Goal: Task Accomplishment & Management: Manage account settings

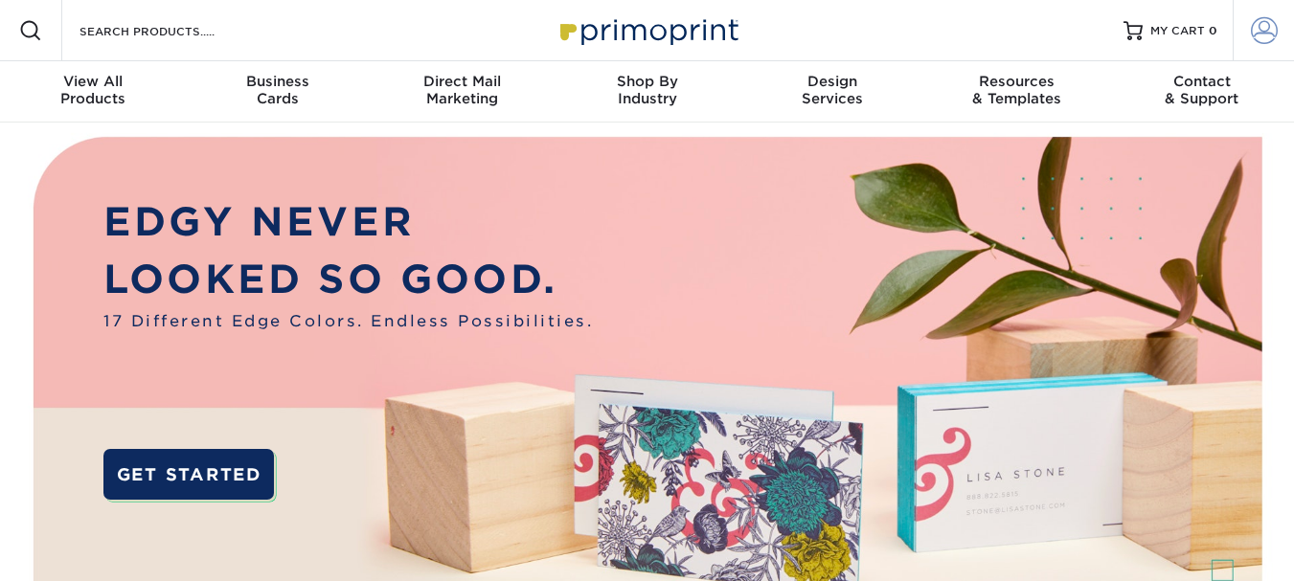
click at [1265, 28] on span at bounding box center [1264, 30] width 27 height 27
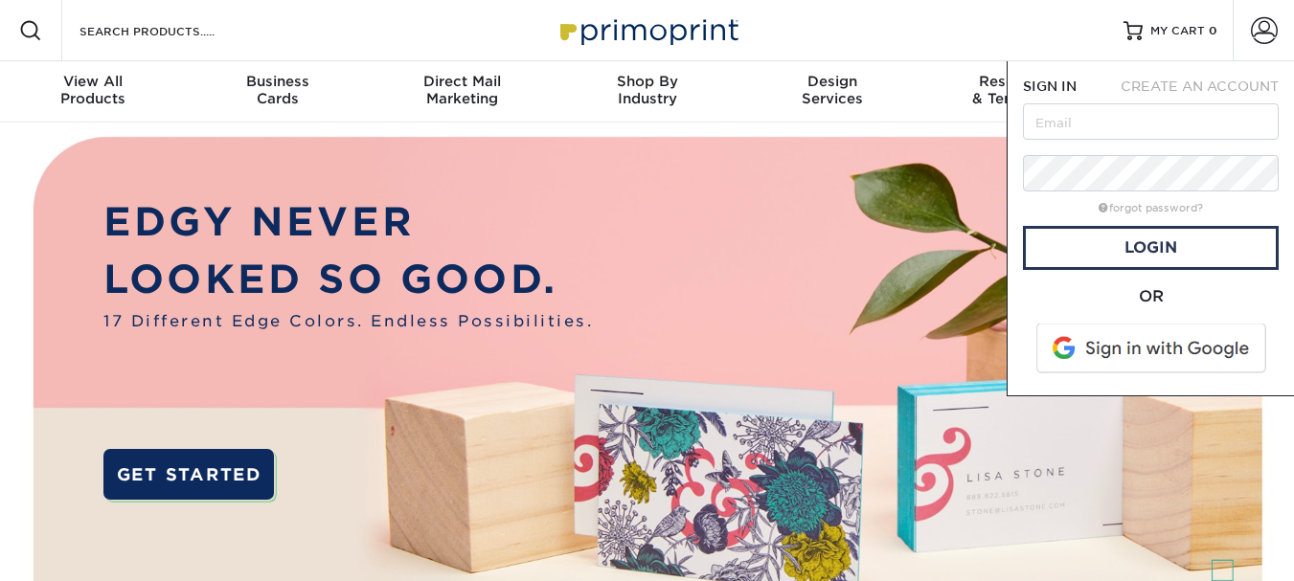
click at [1186, 79] on span "CREATE AN ACCOUNT" at bounding box center [1200, 86] width 158 height 15
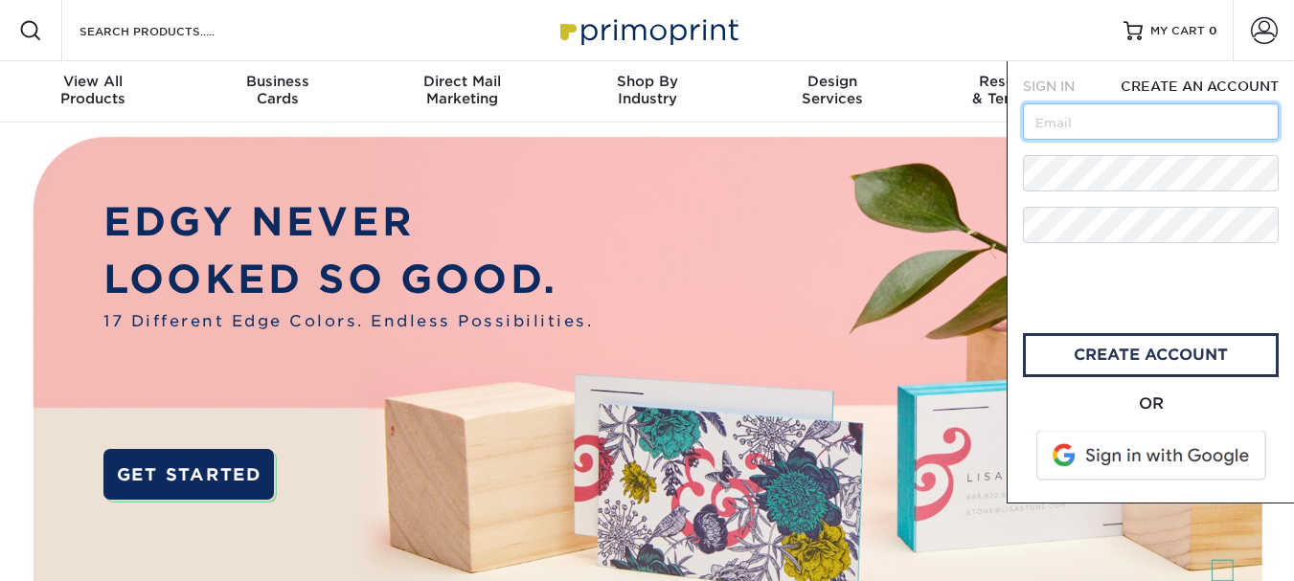
click at [1079, 130] on input "text" at bounding box center [1151, 121] width 256 height 36
type input "[EMAIL_ADDRESS][DOMAIN_NAME]"
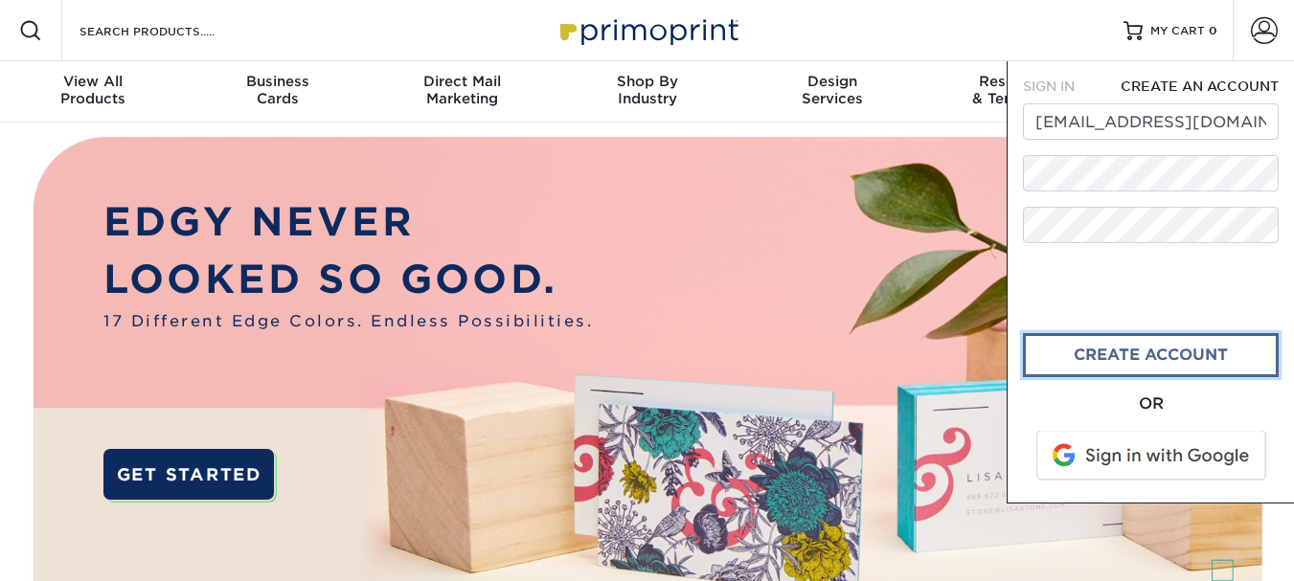
click at [1167, 365] on link "create account" at bounding box center [1151, 355] width 256 height 44
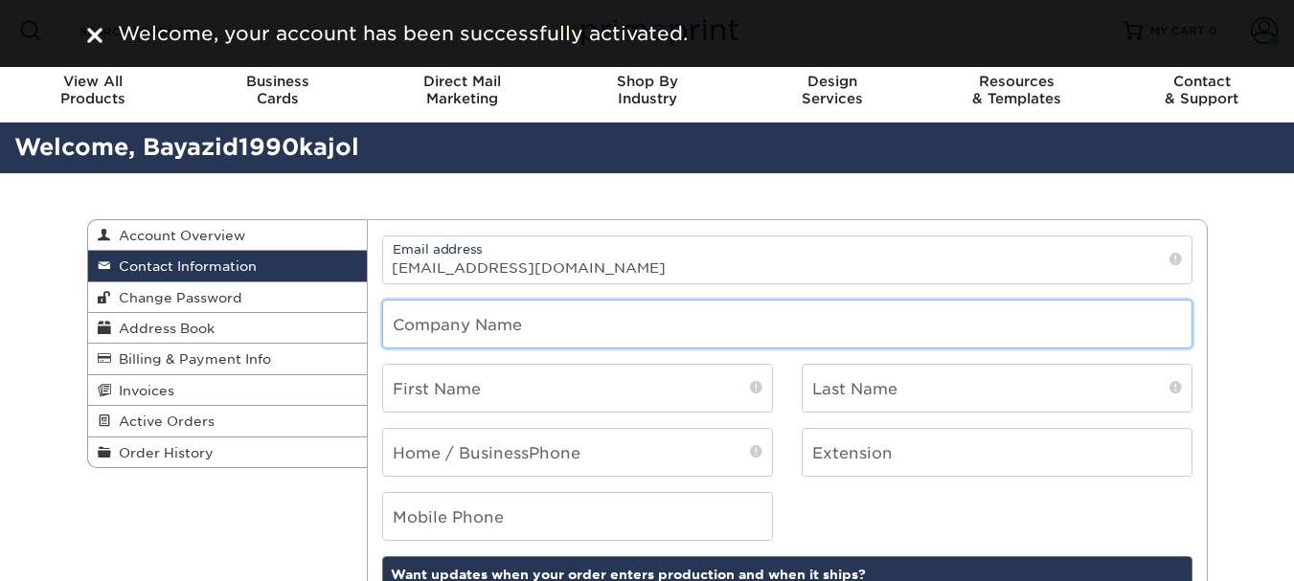
click at [543, 323] on input "text" at bounding box center [787, 324] width 808 height 47
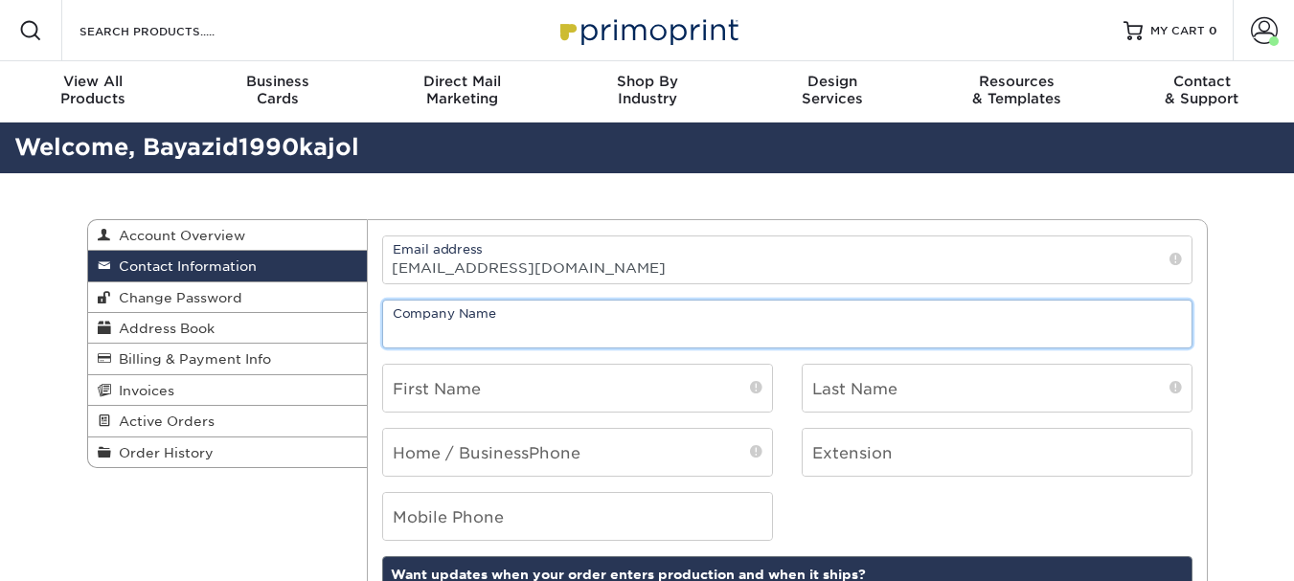
type input "Bayazid Kajol Graphic Design Agency"
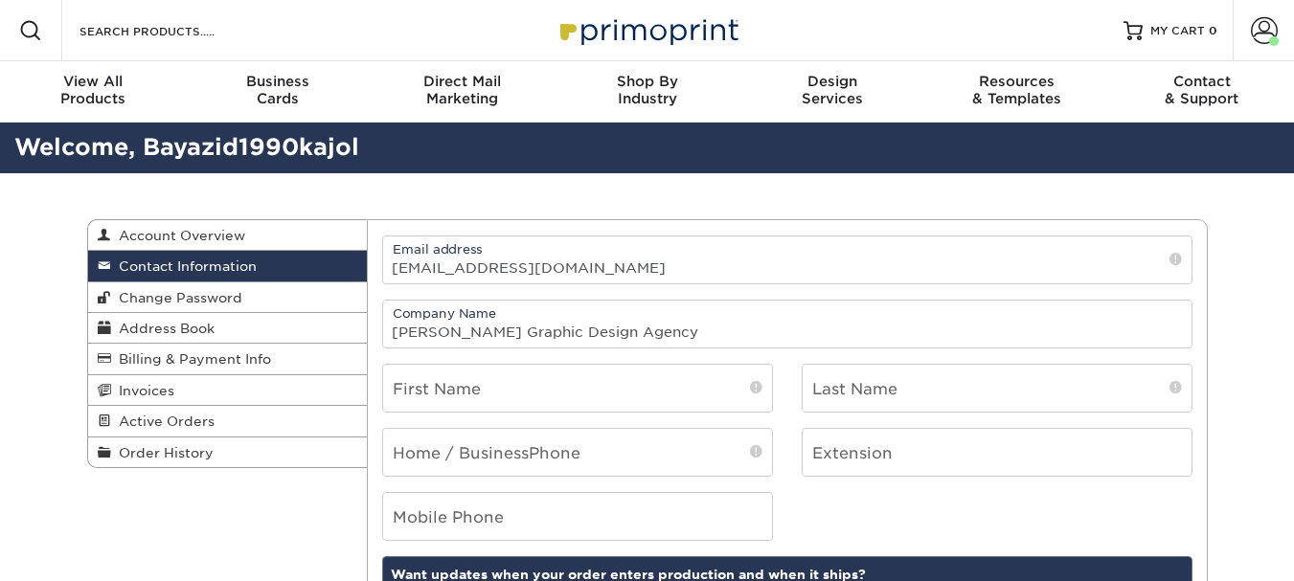
type input "01799425851"
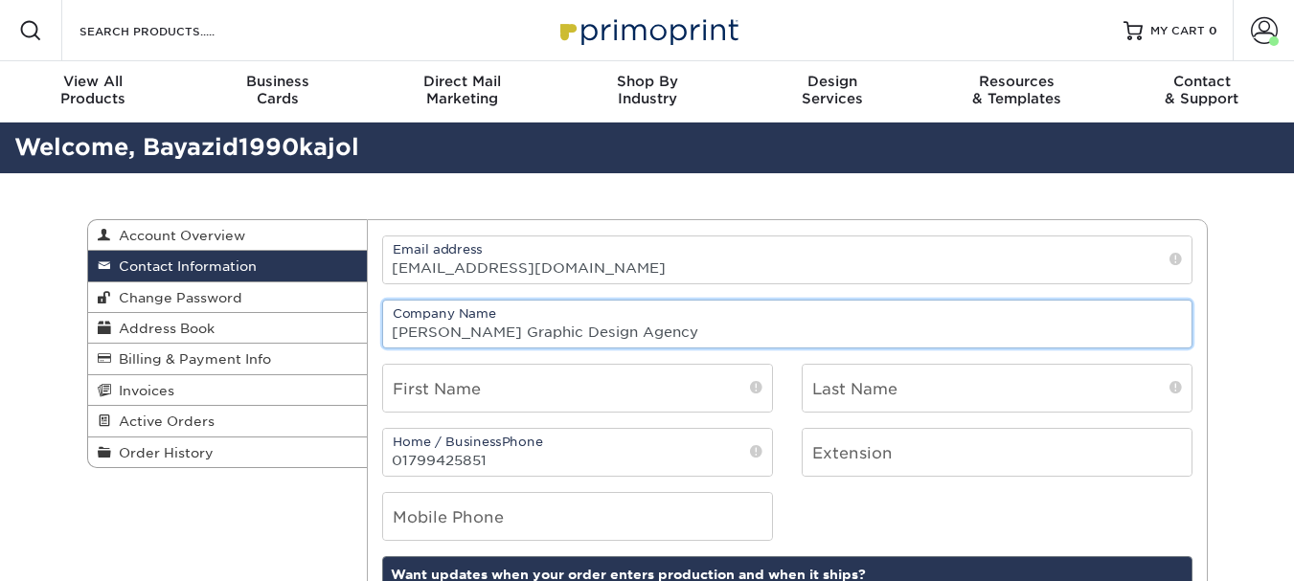
drag, startPoint x: 664, startPoint y: 333, endPoint x: 380, endPoint y: 348, distance: 283.9
click at [381, 348] on div "Company Name Bayazid Kajol Graphic Design Agency" at bounding box center [787, 324] width 839 height 49
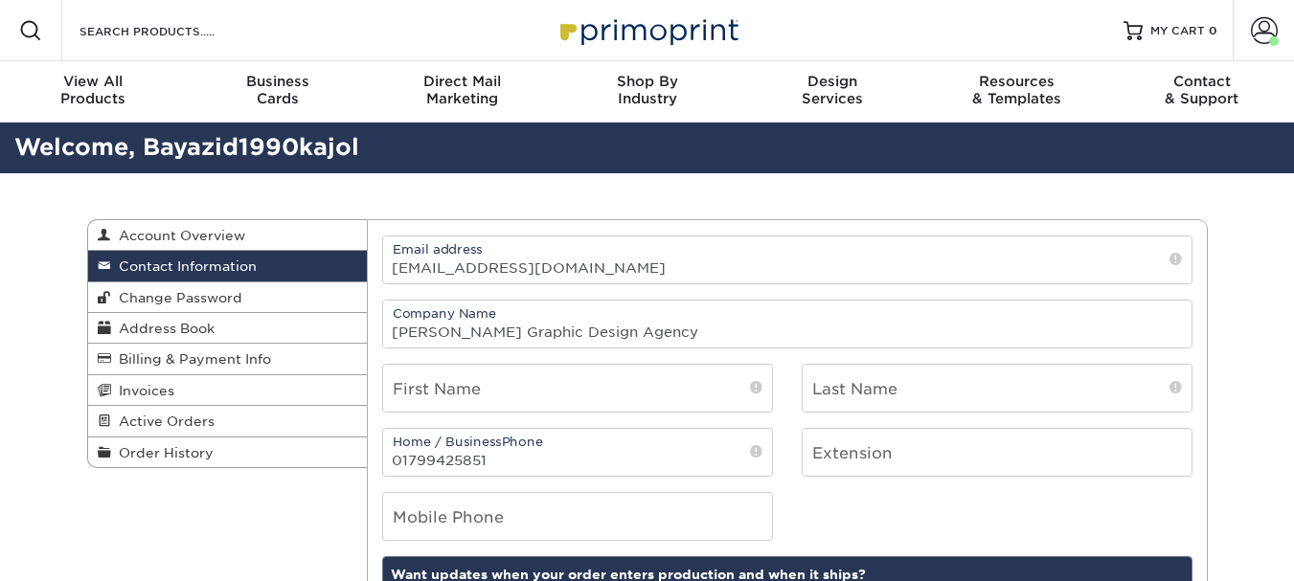
click at [380, 348] on div "Company Name Bayazid Kajol Graphic Design Agency" at bounding box center [787, 324] width 839 height 49
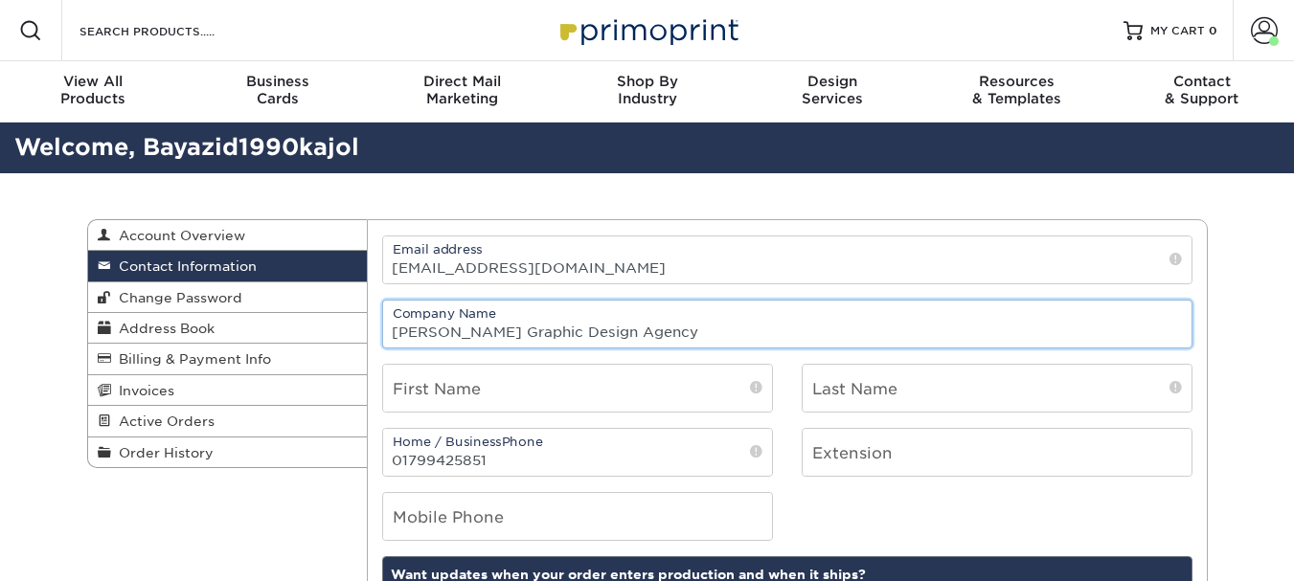
click at [667, 329] on input "Bayazid Kajol Graphic Design Agency" at bounding box center [787, 324] width 808 height 47
drag, startPoint x: 664, startPoint y: 333, endPoint x: 342, endPoint y: 333, distance: 321.8
click at [342, 219] on div "Contact Information Account Overview Contact Information Change Password Addres…" at bounding box center [647, 219] width 1121 height 0
type input "Sbtex Fashion"
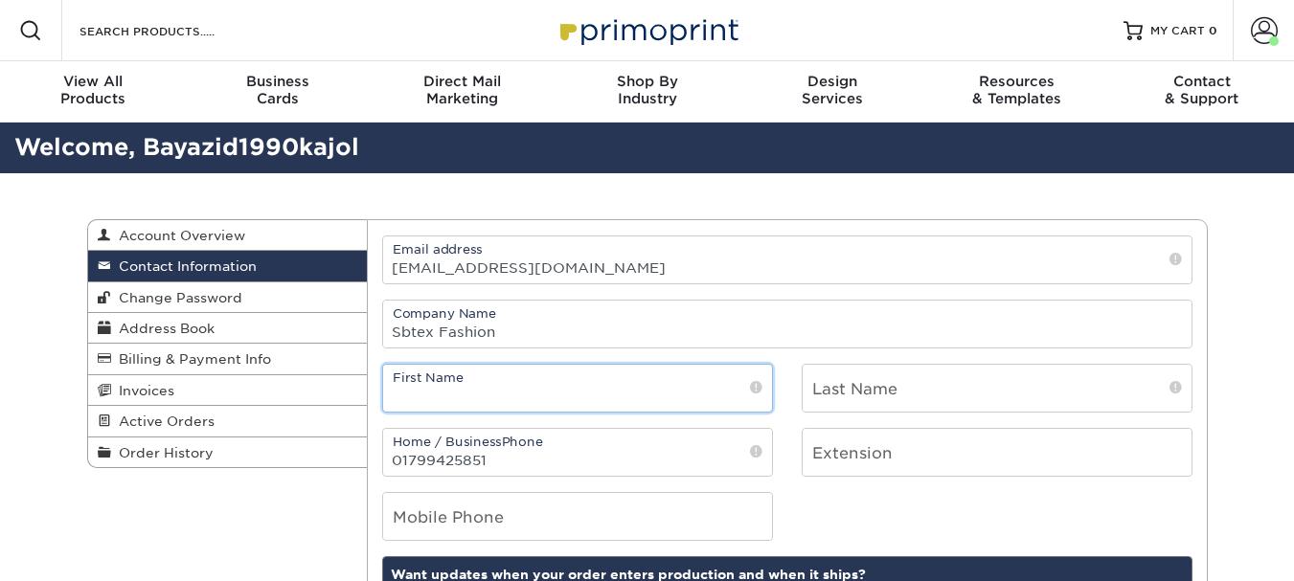
click at [494, 393] on input "text" at bounding box center [577, 388] width 389 height 47
type input "MD BAYEYED"
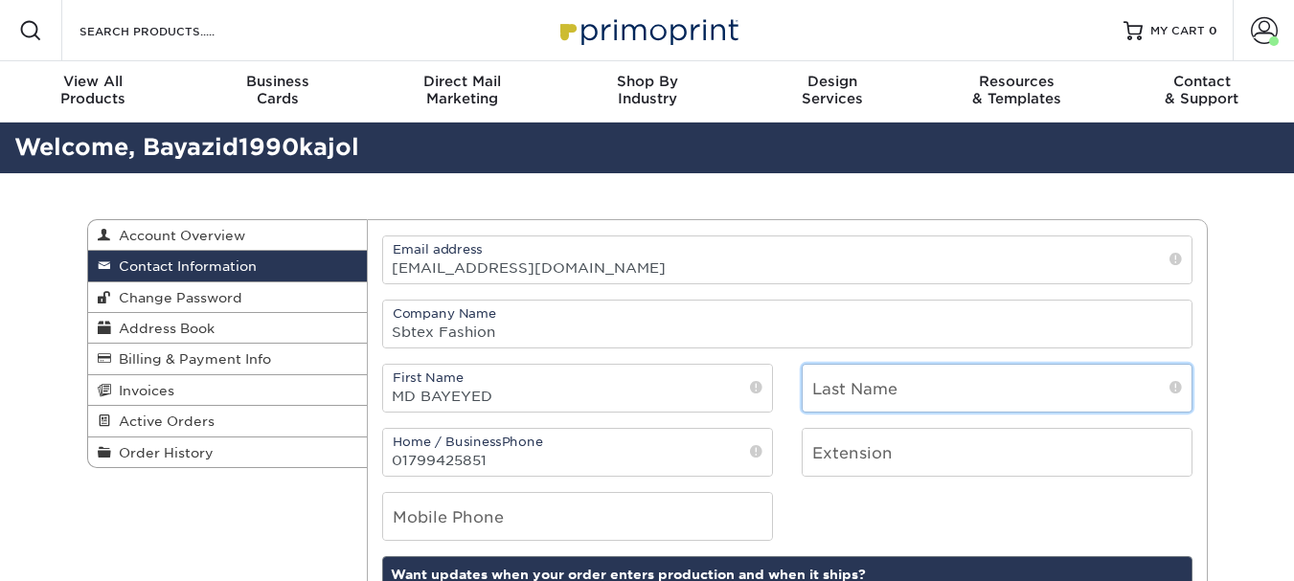
type input "[PERSON_NAME]"
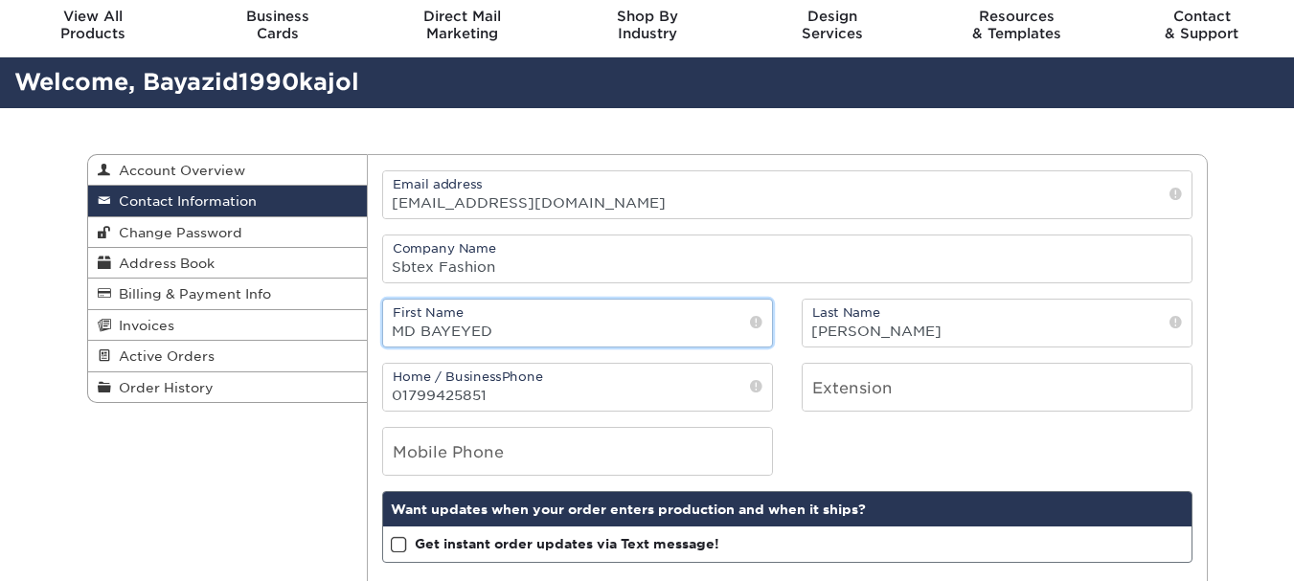
scroll to position [96, 0]
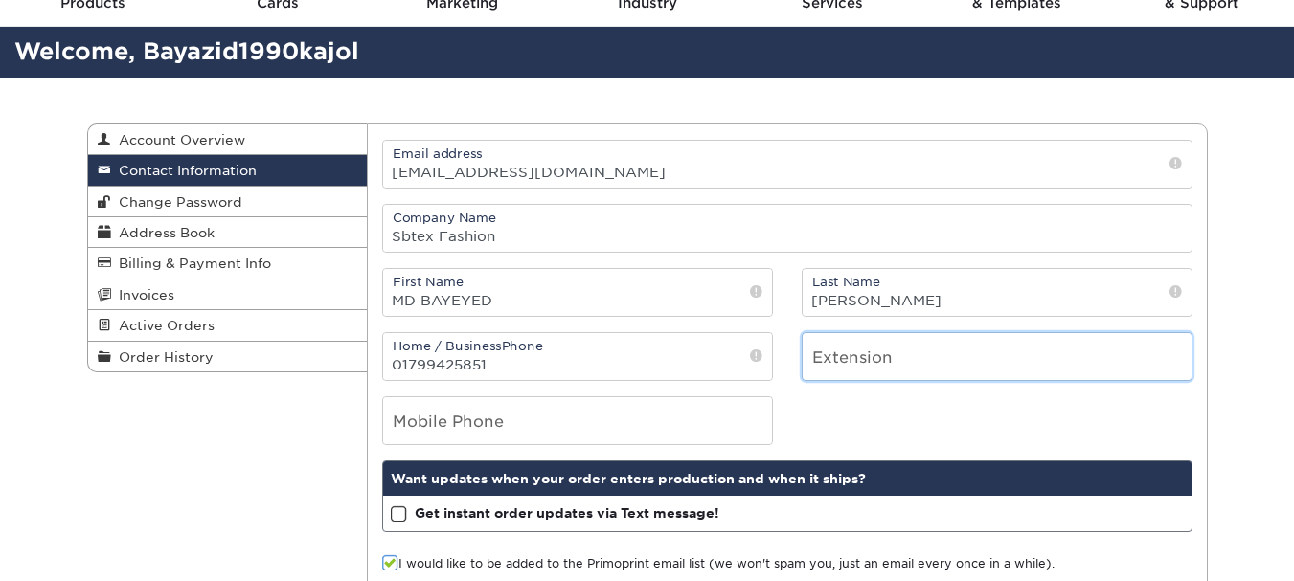
click at [881, 358] on input "number" at bounding box center [997, 356] width 389 height 47
click at [1174, 364] on input "1" at bounding box center [997, 356] width 389 height 47
click at [1174, 364] on input "2" at bounding box center [997, 356] width 389 height 47
click at [1174, 364] on input "3" at bounding box center [997, 356] width 389 height 47
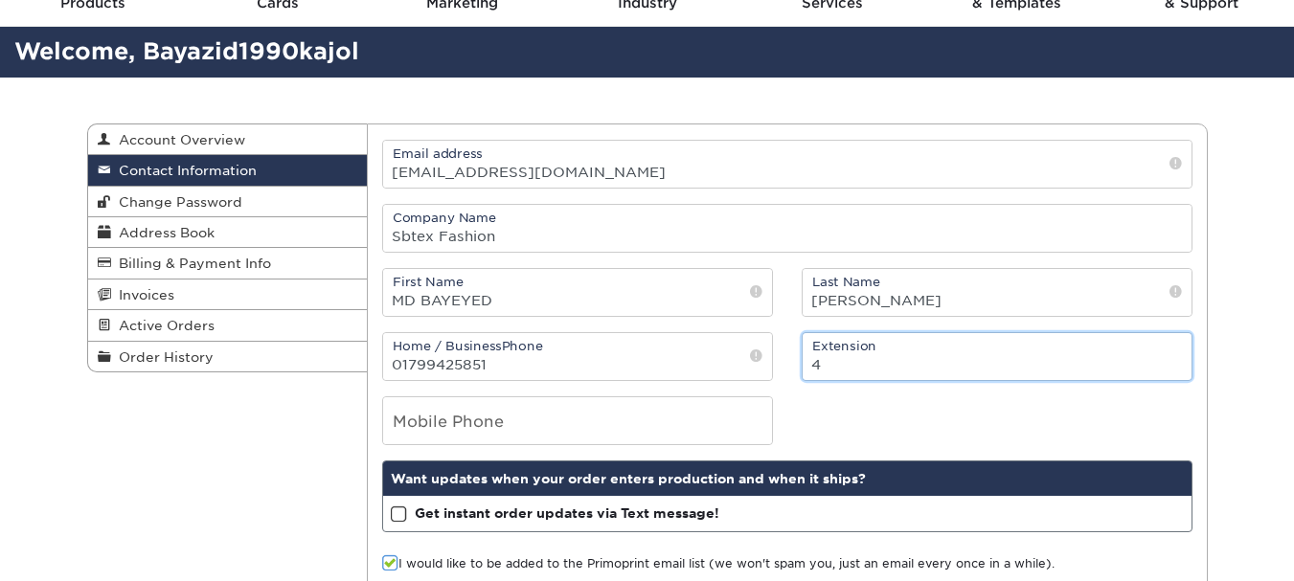
type input "4"
click at [1174, 364] on input "4" at bounding box center [997, 356] width 389 height 47
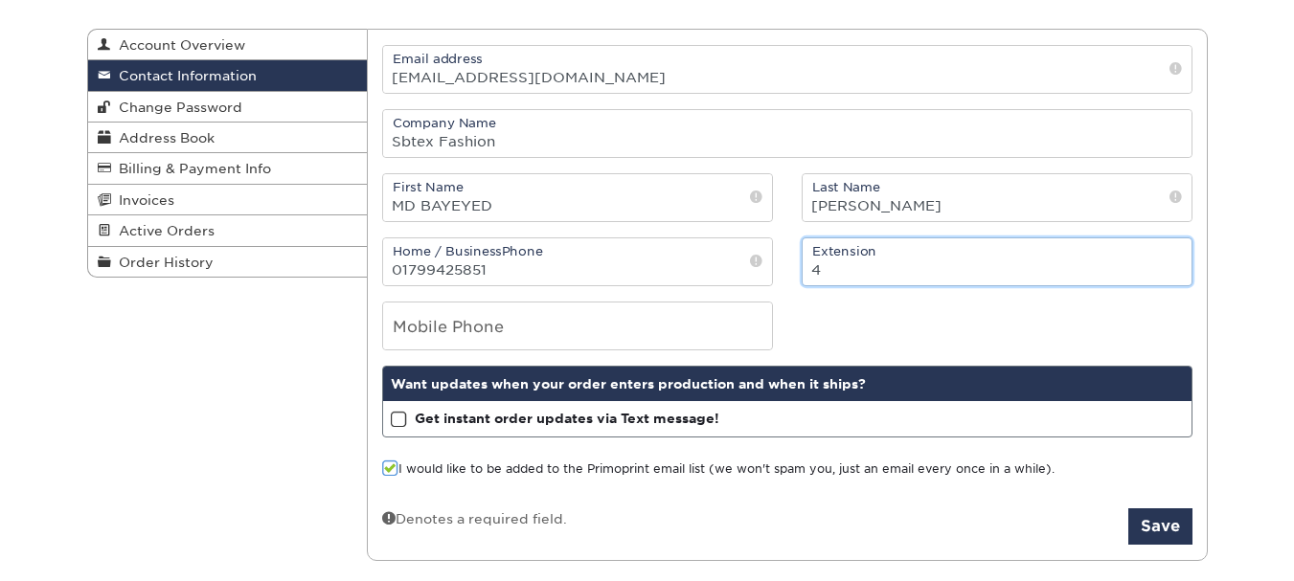
scroll to position [192, 0]
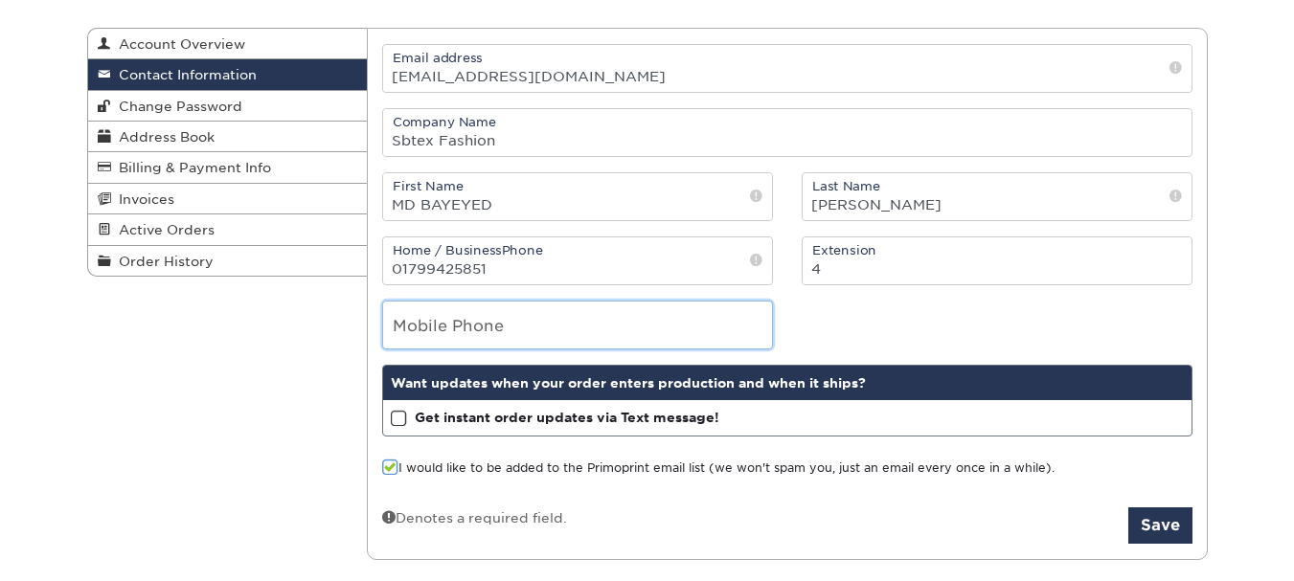
click at [527, 318] on input "tel" at bounding box center [577, 325] width 389 height 47
type input "01799425851"
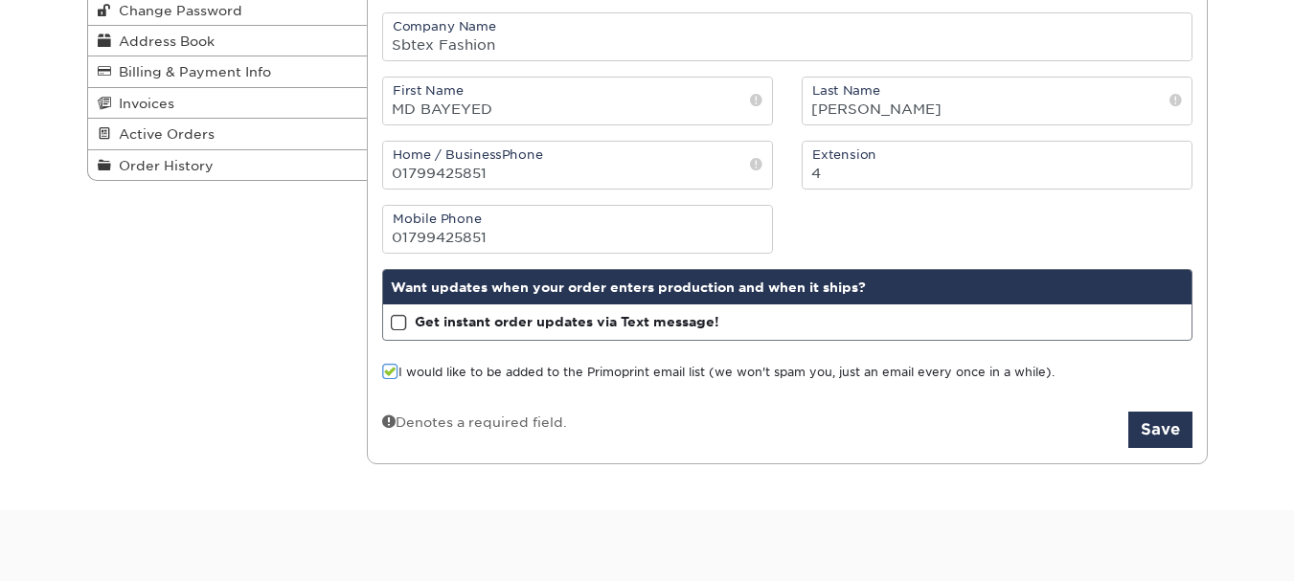
click at [400, 324] on span at bounding box center [399, 323] width 16 height 18
click at [0, 0] on input "Get instant order updates via Text message!" at bounding box center [0, 0] width 0 height 0
click at [400, 324] on span at bounding box center [399, 323] width 16 height 18
click at [0, 0] on input "Get instant order updates via Text message!" at bounding box center [0, 0] width 0 height 0
click at [392, 323] on span at bounding box center [399, 323] width 16 height 18
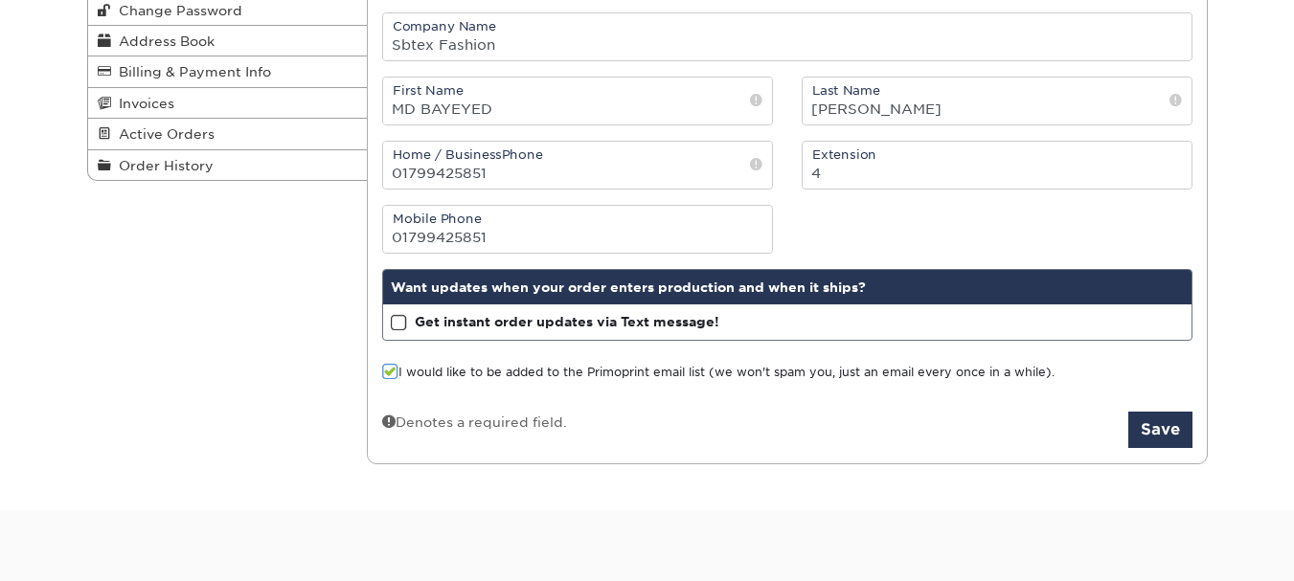
click at [0, 0] on input "Get instant order updates via Text message!" at bounding box center [0, 0] width 0 height 0
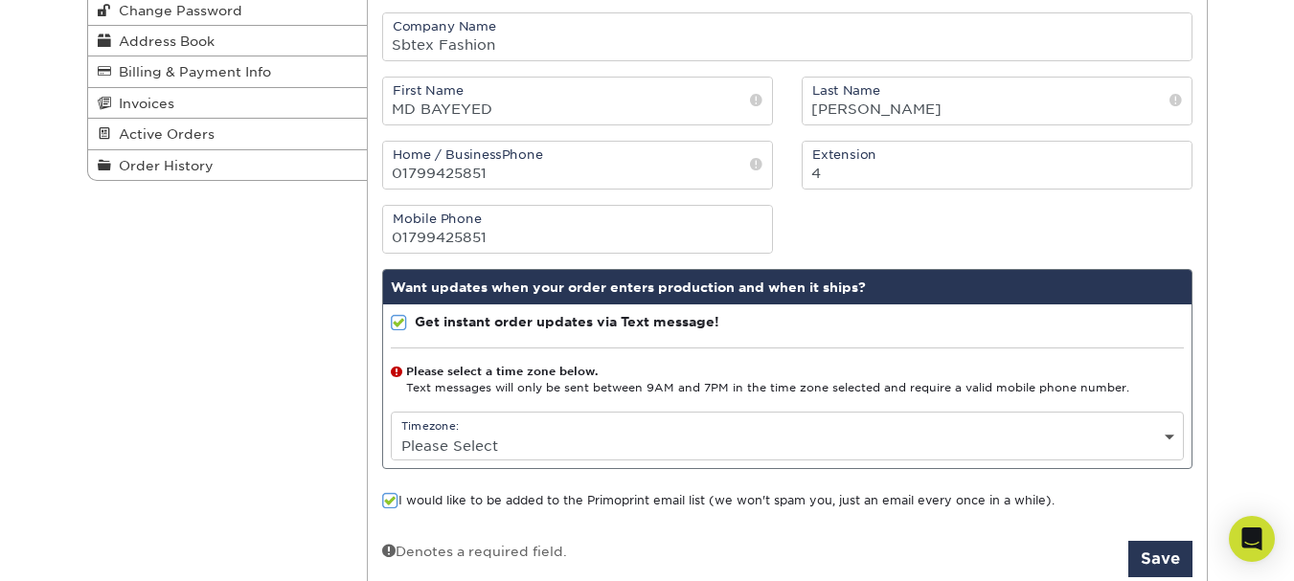
click at [496, 443] on select "Please Select (GMT -12:00) Eniwetok, Kwajalein (GMT -11:00) Midway Island, Samo…" at bounding box center [787, 446] width 791 height 28
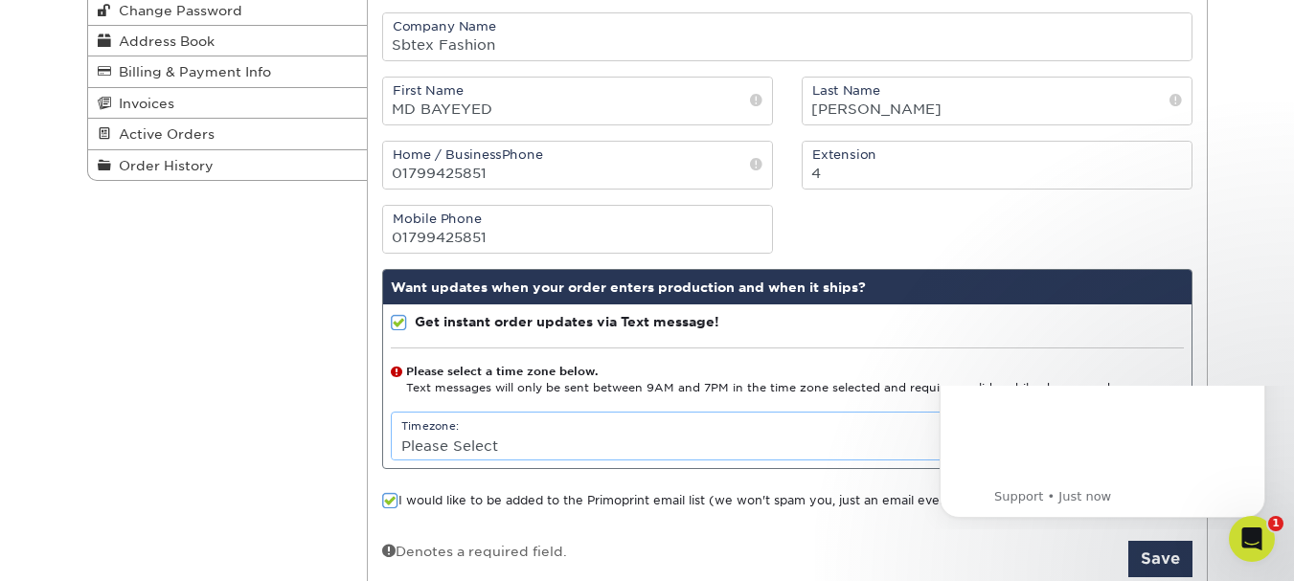
scroll to position [0, 0]
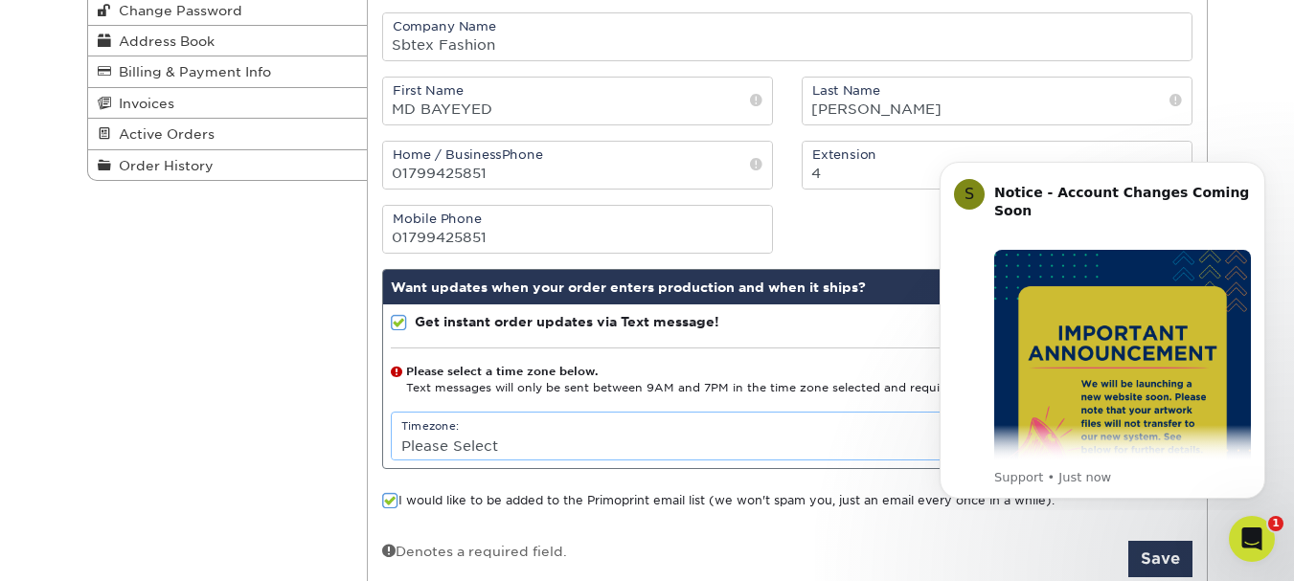
select select "6.0"
click at [392, 432] on select "Please Select (GMT -12:00) Eniwetok, Kwajalein (GMT -11:00) Midway Island, Samo…" at bounding box center [787, 446] width 791 height 28
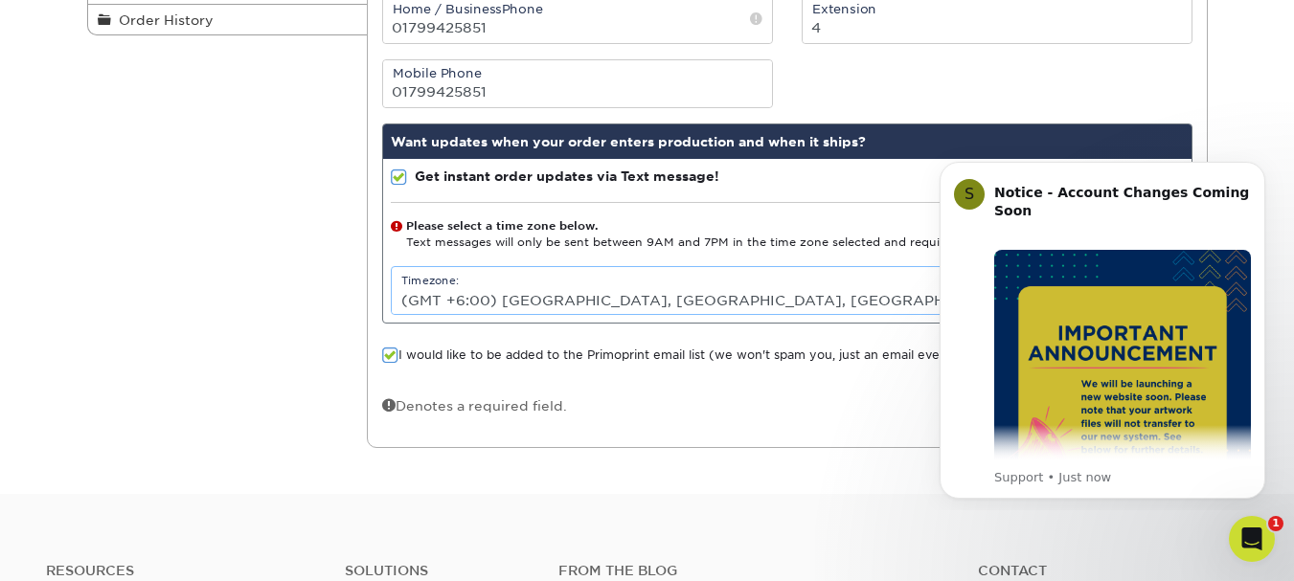
scroll to position [479, 0]
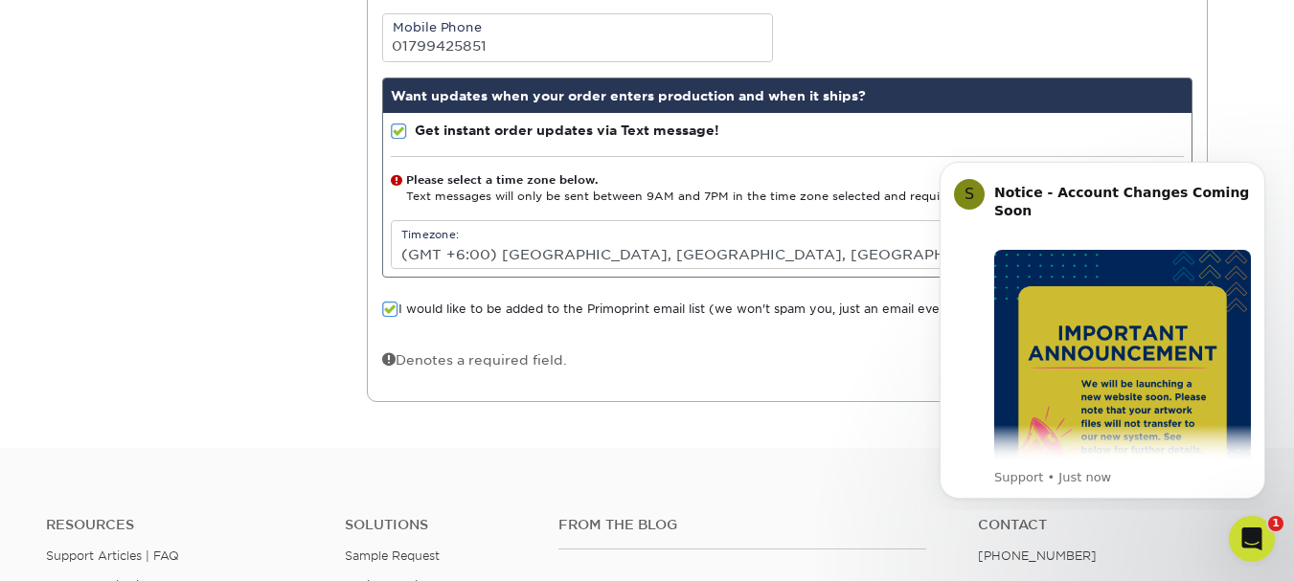
click at [661, 358] on div "Denotes a required field. Save" at bounding box center [787, 368] width 810 height 36
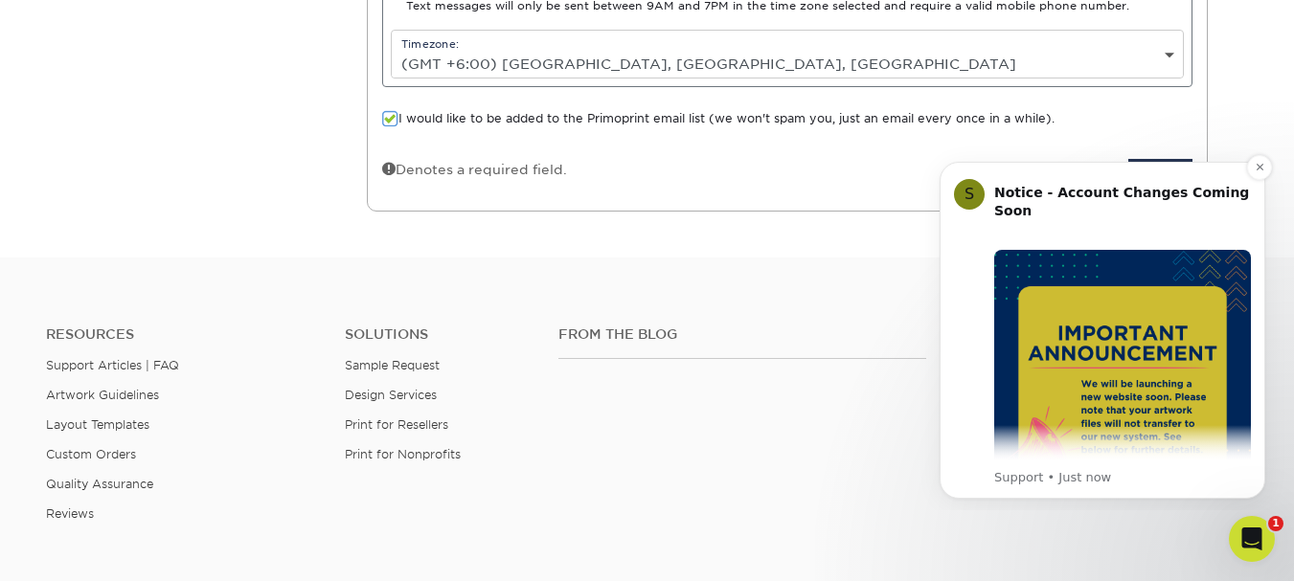
scroll to position [670, 0]
click at [1258, 167] on icon "Dismiss notification" at bounding box center [1259, 167] width 7 height 7
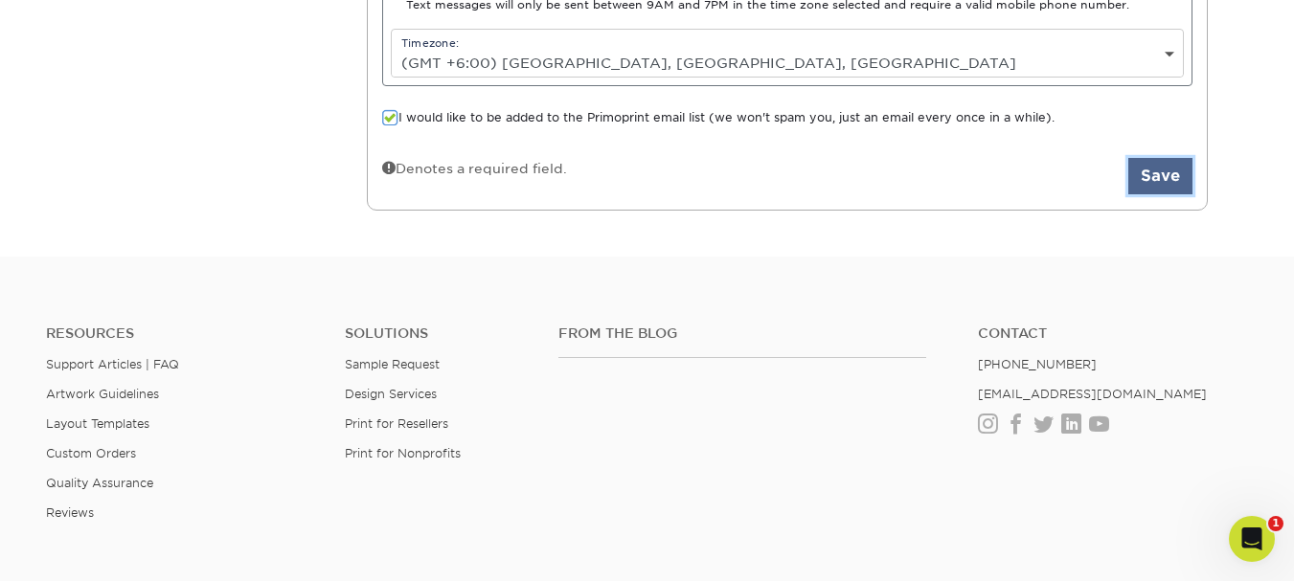
click at [1166, 174] on button "Save" at bounding box center [1160, 176] width 64 height 36
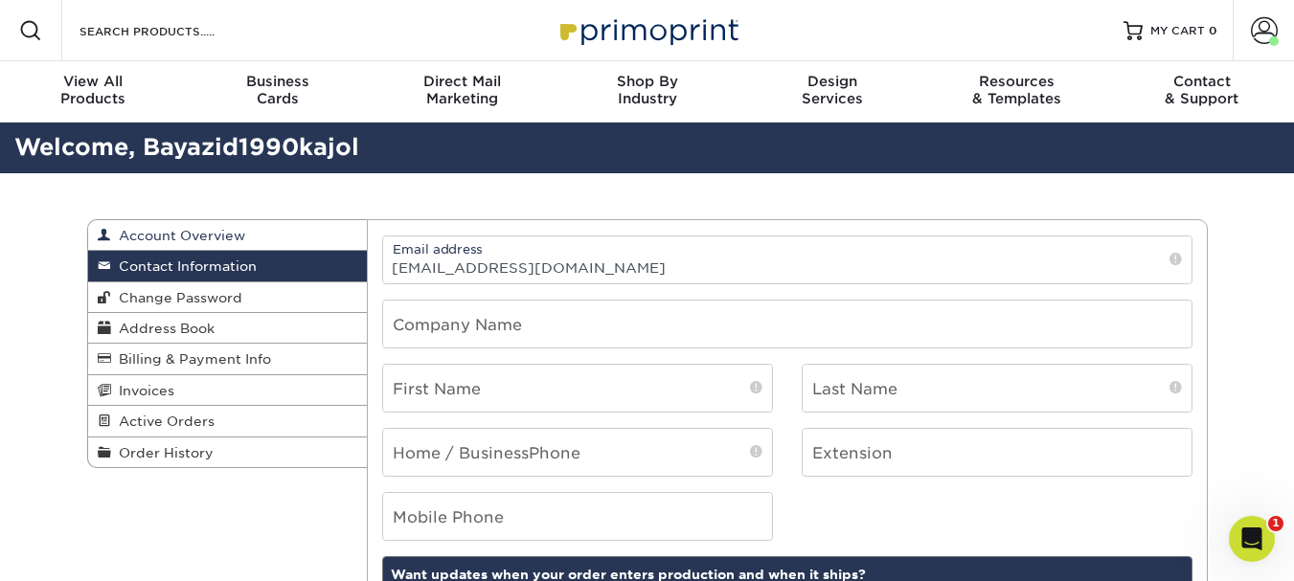
click at [189, 238] on span "Account Overview" at bounding box center [178, 235] width 134 height 15
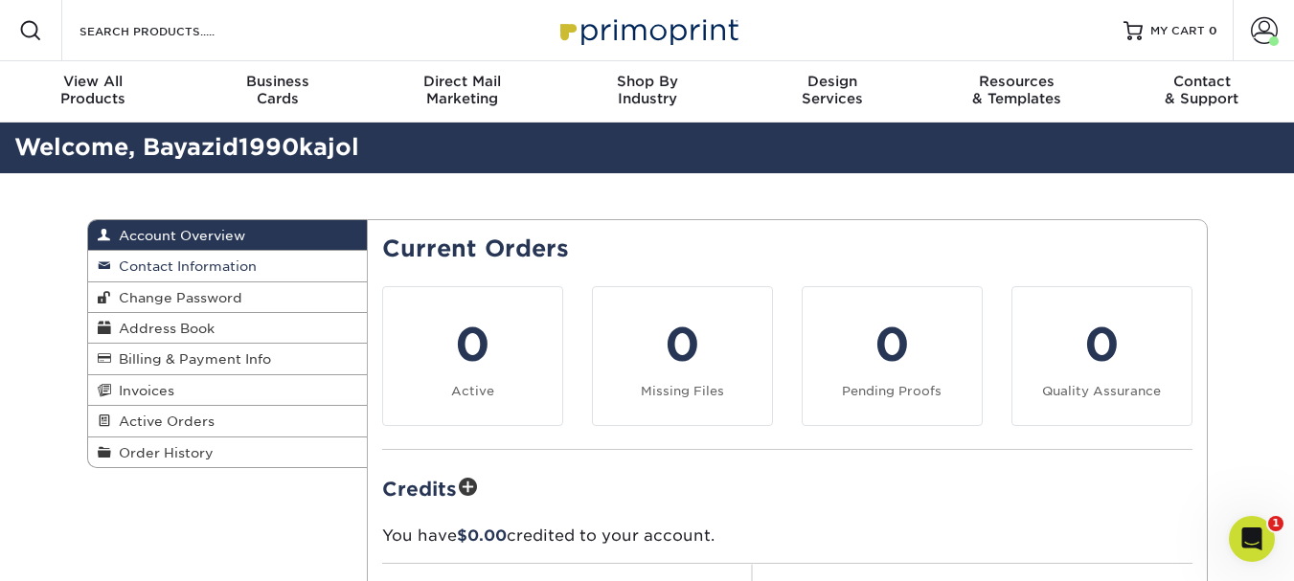
click at [192, 270] on span "Contact Information" at bounding box center [184, 266] width 146 height 15
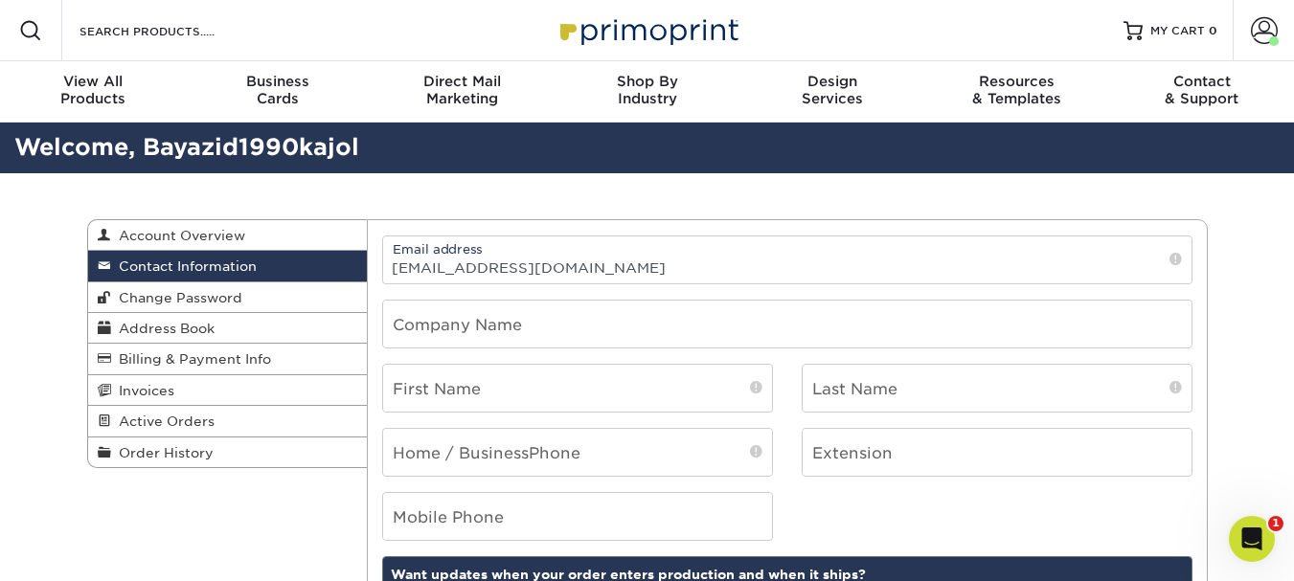
click at [192, 270] on span "Contact Information" at bounding box center [184, 266] width 146 height 15
click at [497, 322] on input "text" at bounding box center [787, 324] width 808 height 47
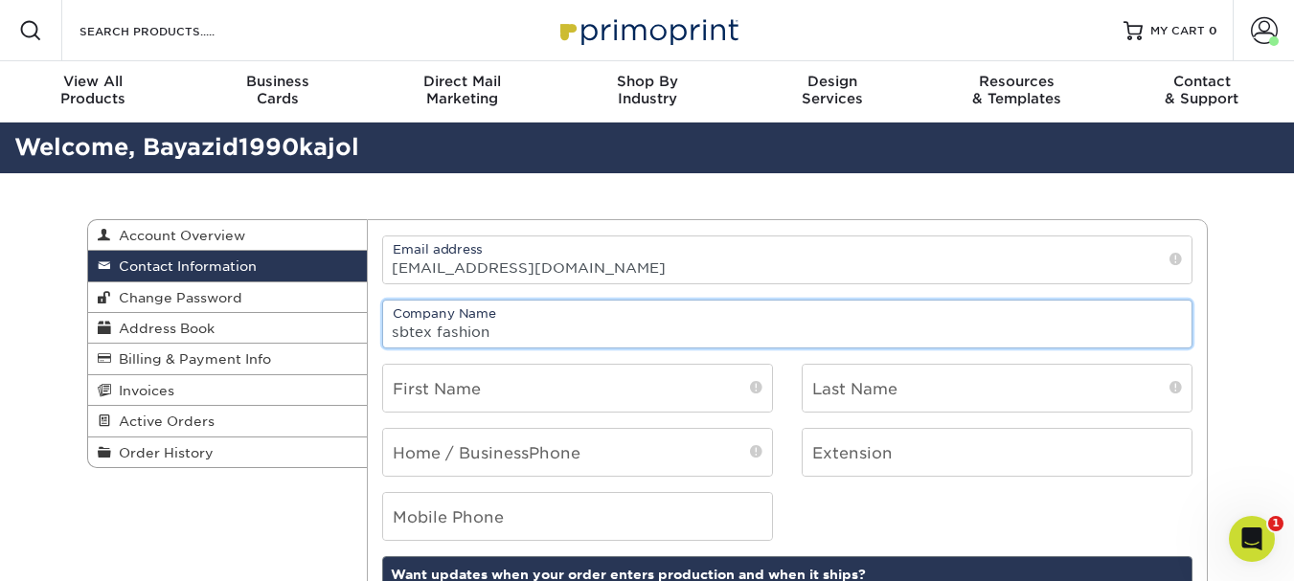
drag, startPoint x: 439, startPoint y: 327, endPoint x: 426, endPoint y: 357, distance: 33.1
click at [438, 335] on input "sbtex fashion" at bounding box center [787, 324] width 808 height 47
type input "Sbtex Fashion"
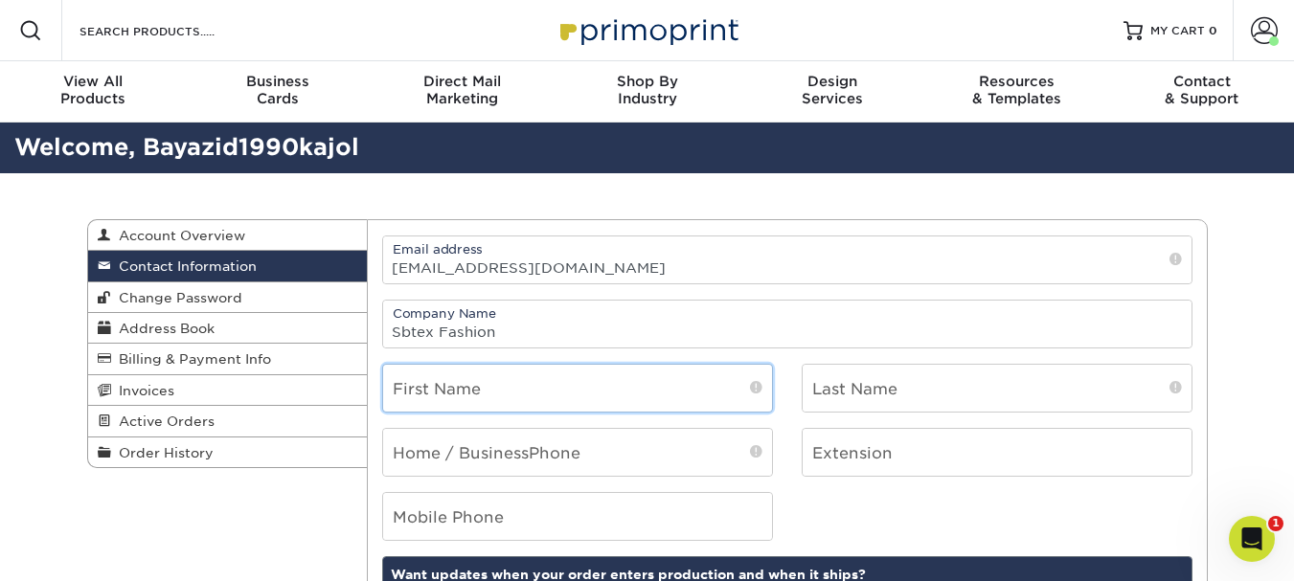
click at [525, 374] on input "text" at bounding box center [577, 388] width 389 height 47
type input "MD BAYEYED"
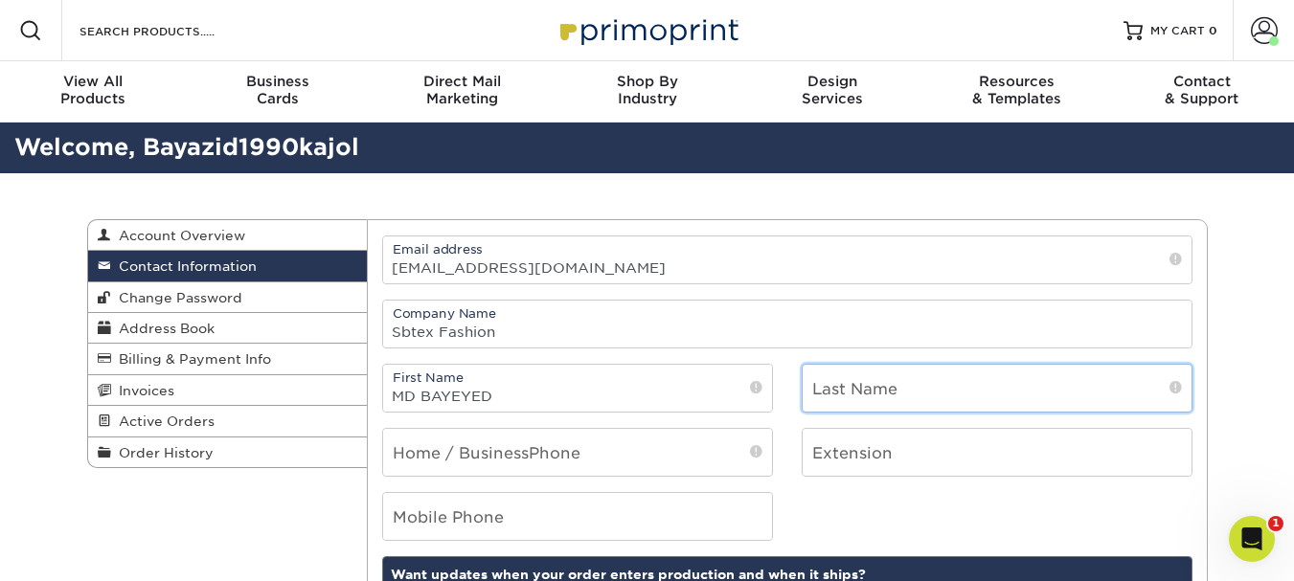
type input "[PERSON_NAME]"
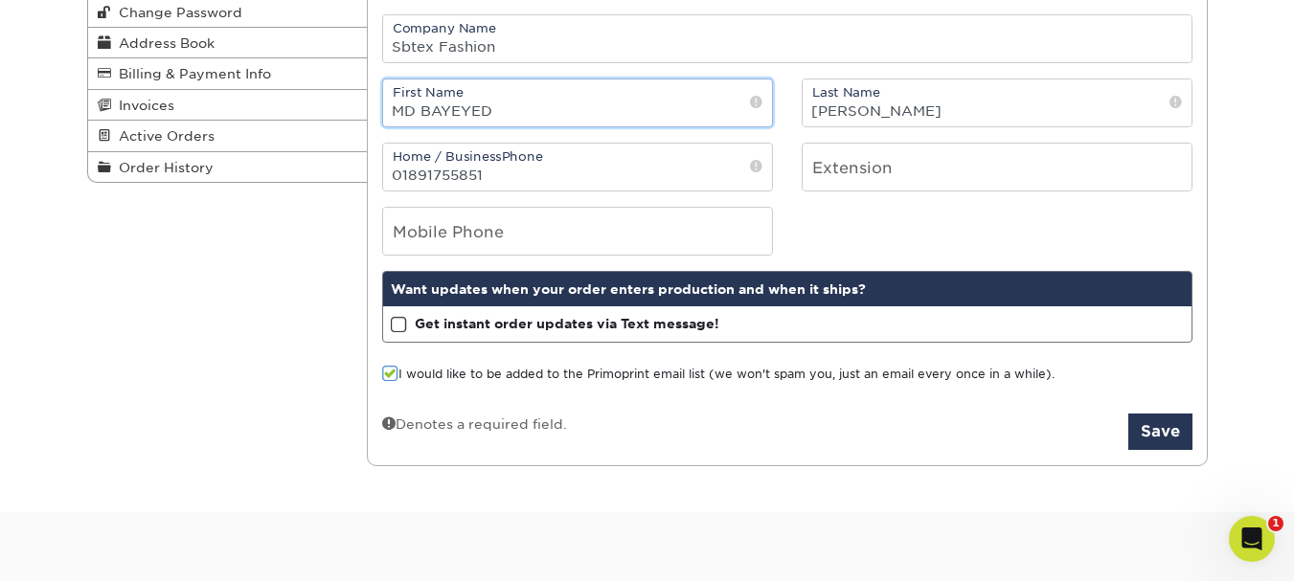
scroll to position [287, 0]
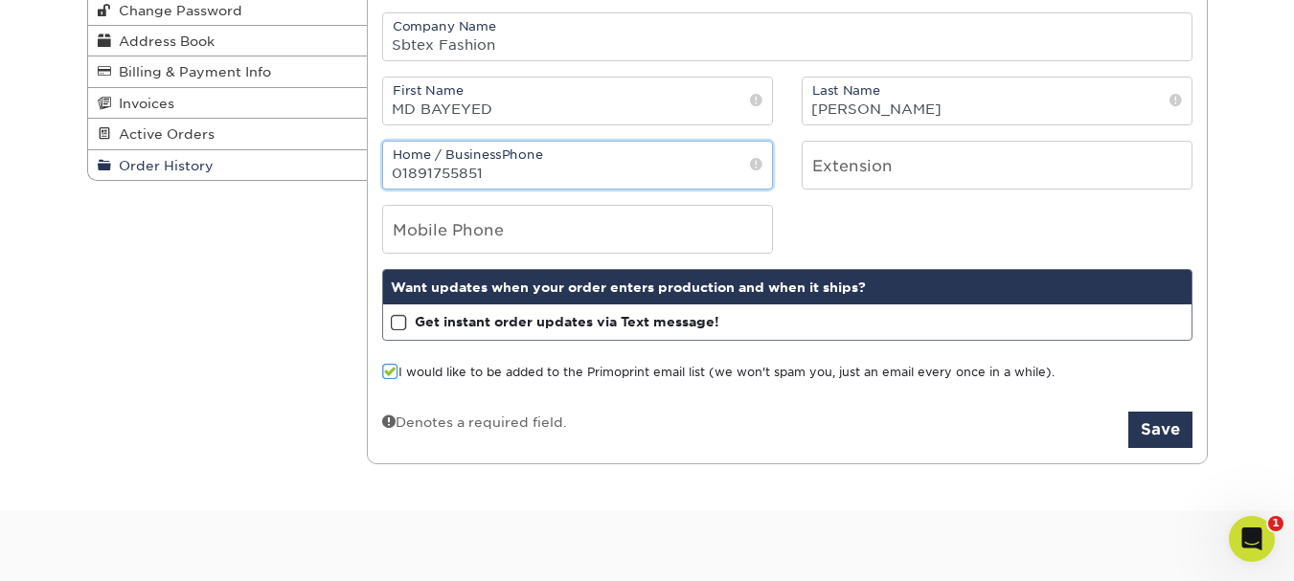
drag, startPoint x: 500, startPoint y: 172, endPoint x: 253, endPoint y: 176, distance: 247.1
type input "01799425851"
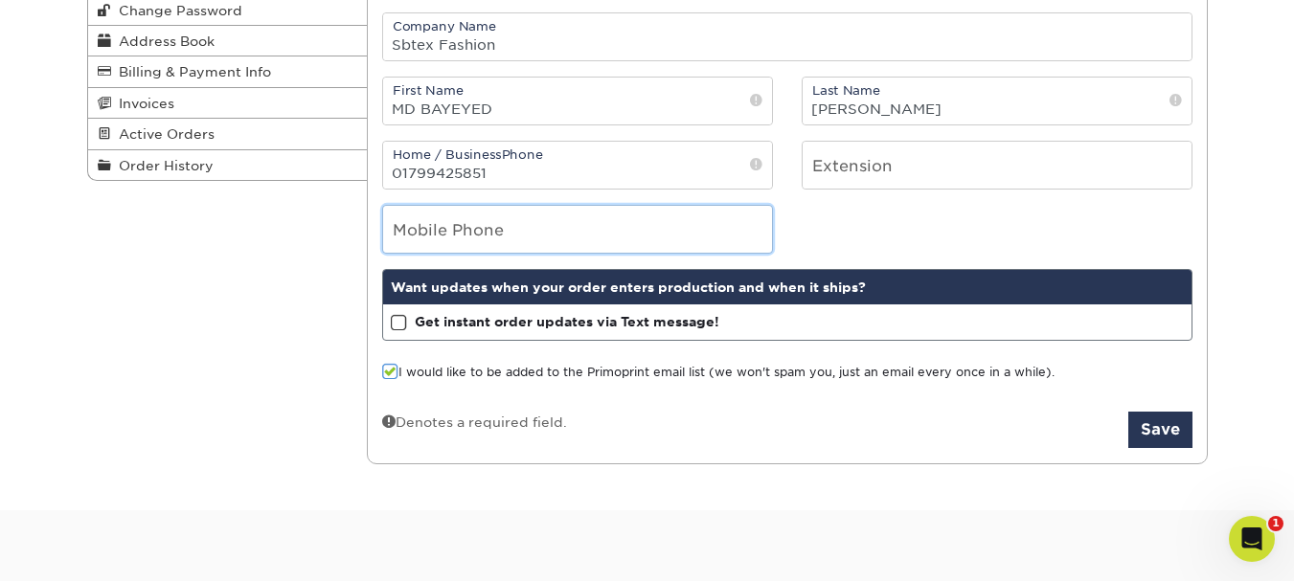
click at [494, 229] on input "tel" at bounding box center [577, 229] width 389 height 47
type input "01799425851"
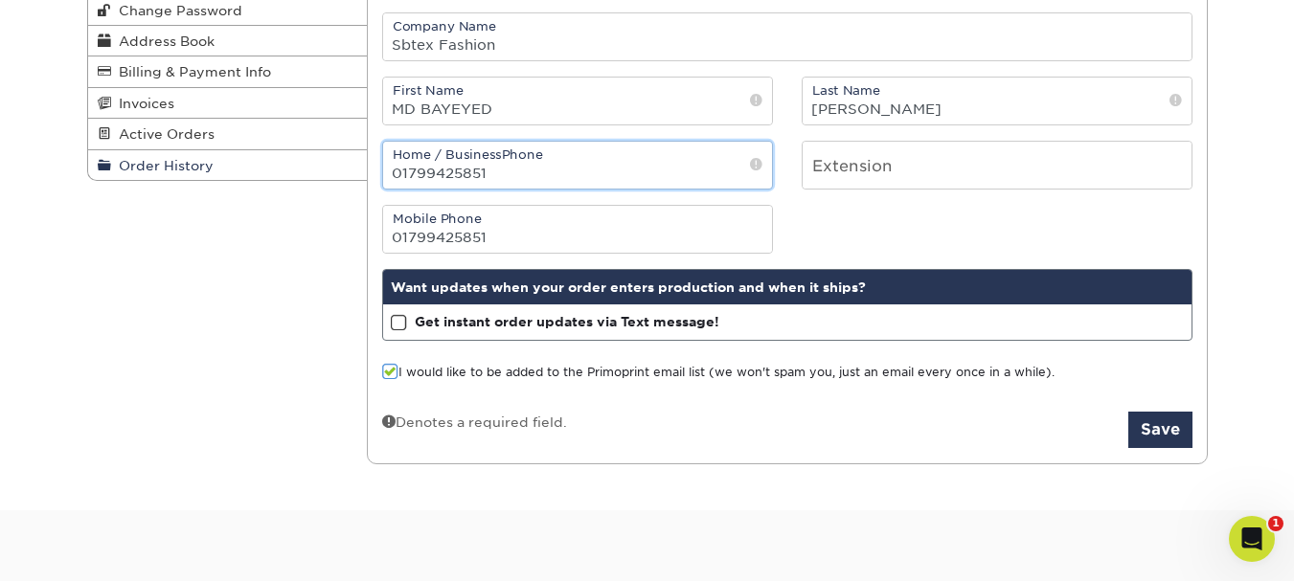
drag, startPoint x: 509, startPoint y: 176, endPoint x: 316, endPoint y: 176, distance: 192.5
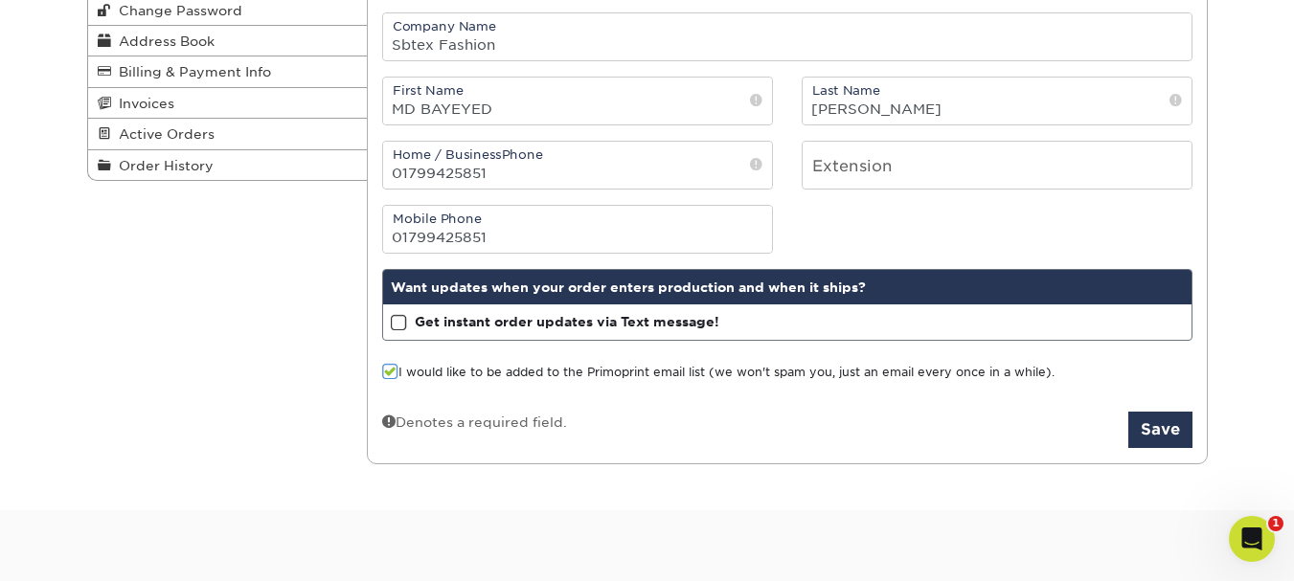
click at [858, 237] on div "Mobile Phone 01799425851" at bounding box center [787, 229] width 839 height 49
click at [1152, 437] on button "Save" at bounding box center [1160, 430] width 64 height 36
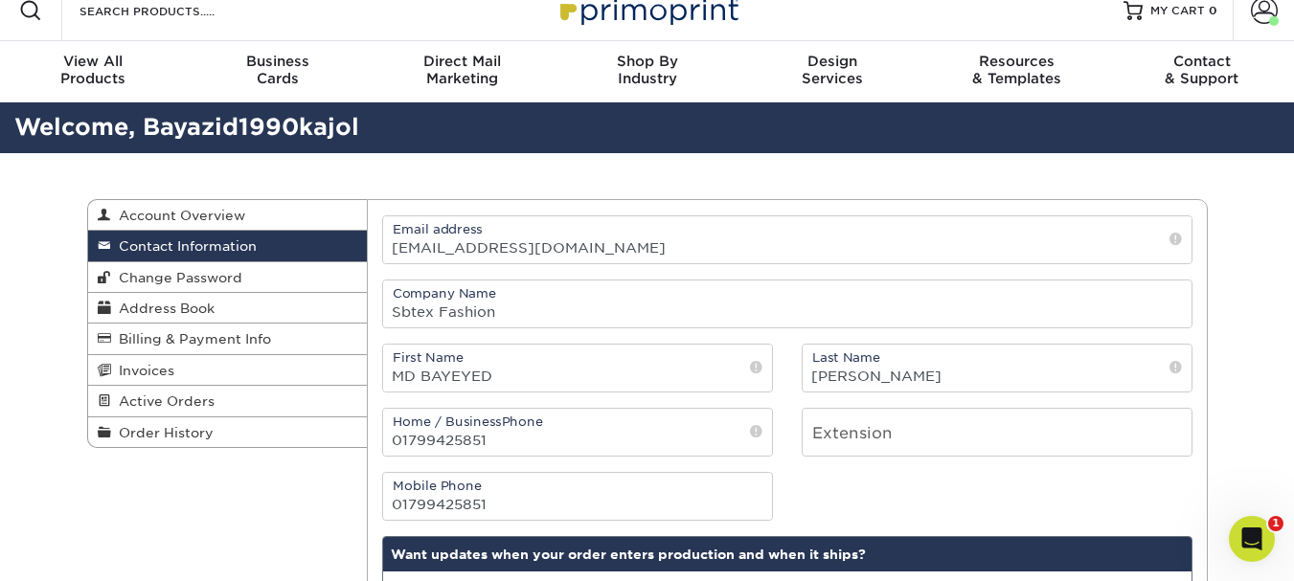
scroll to position [0, 0]
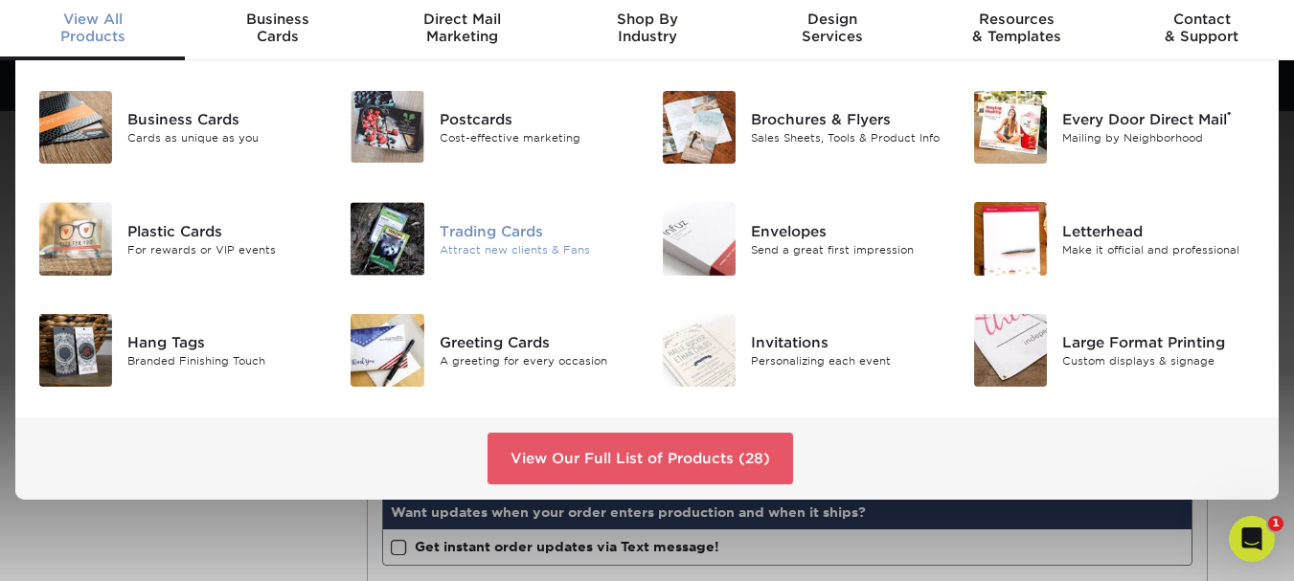
scroll to position [96, 0]
